Goal: Find specific page/section: Find specific page/section

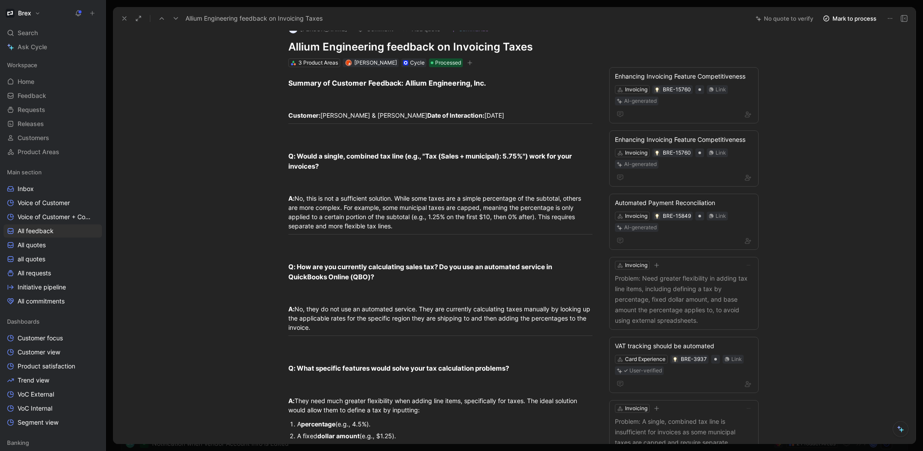
scroll to position [67, 0]
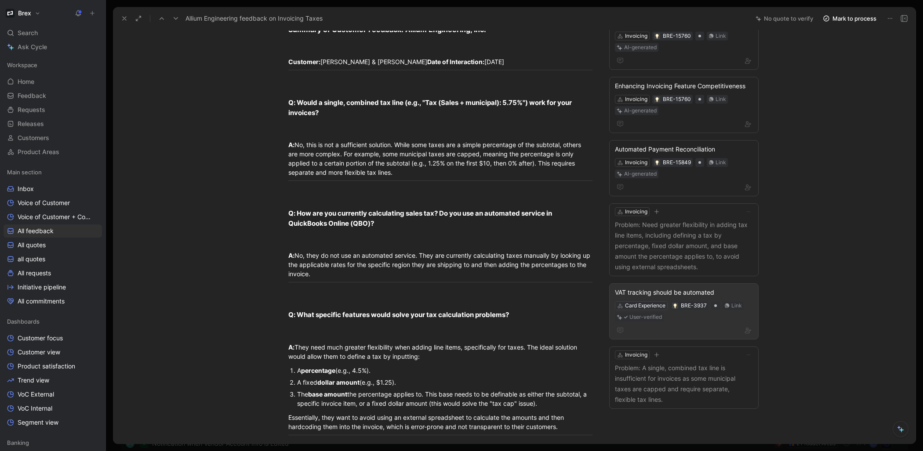
click at [652, 305] on div "Card Experience" at bounding box center [645, 305] width 40 height 9
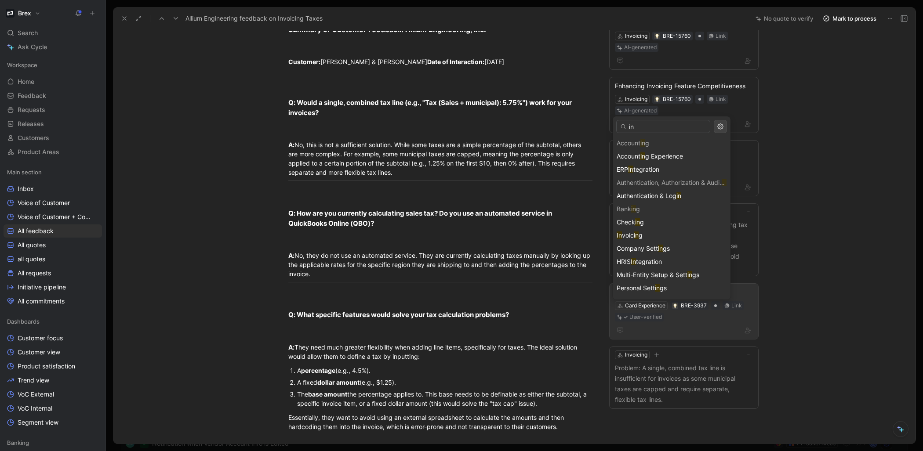
type input "inv"
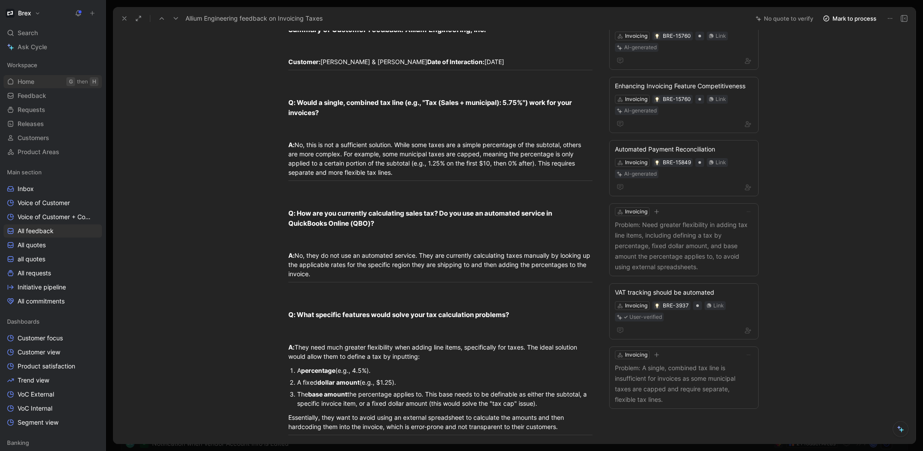
click at [66, 82] on div "G" at bounding box center [70, 81] width 9 height 9
